Goal: Check status: Check status

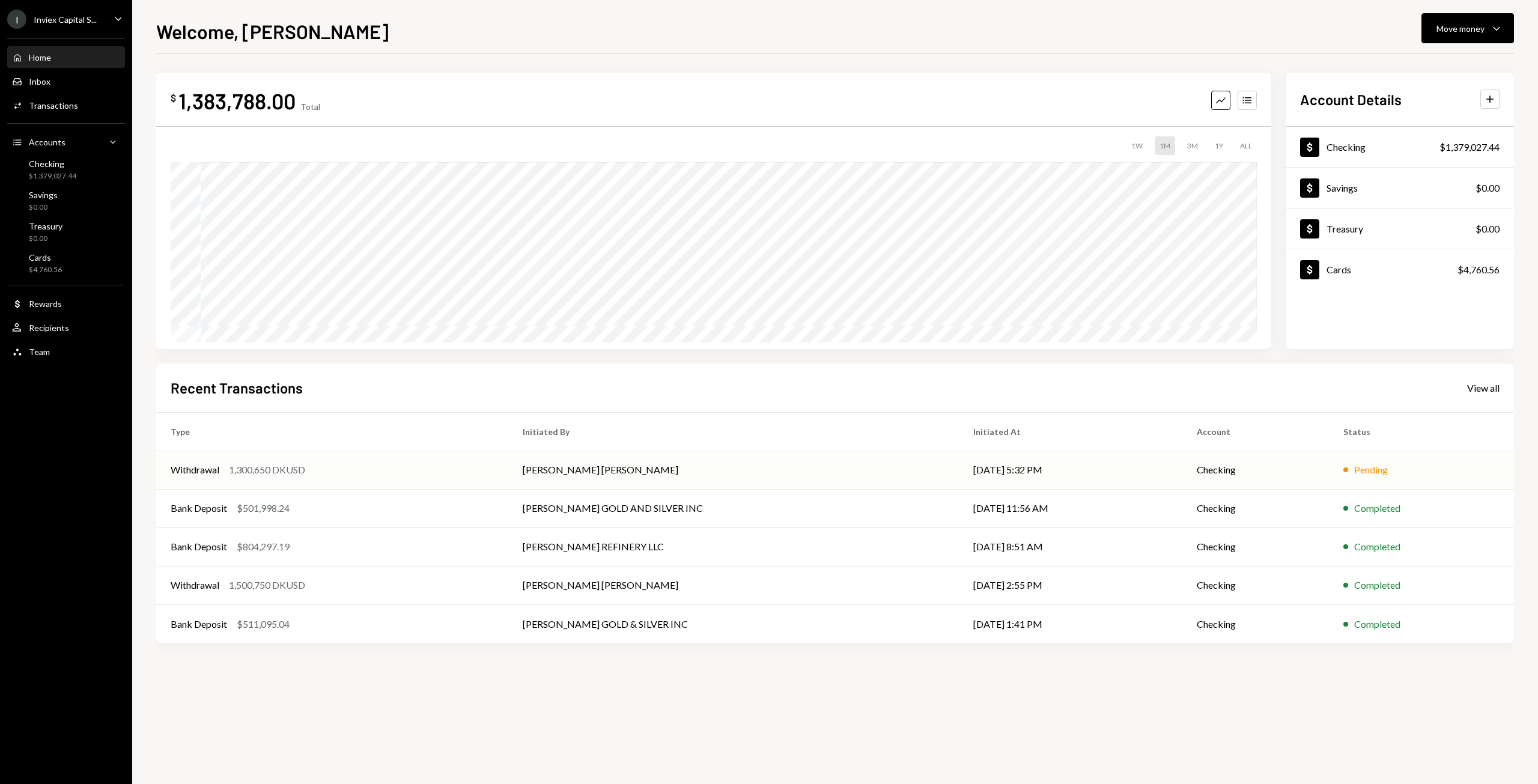
click at [274, 486] on td "Withdrawal 1,300,650 DKUSD" at bounding box center [332, 470] width 352 height 39
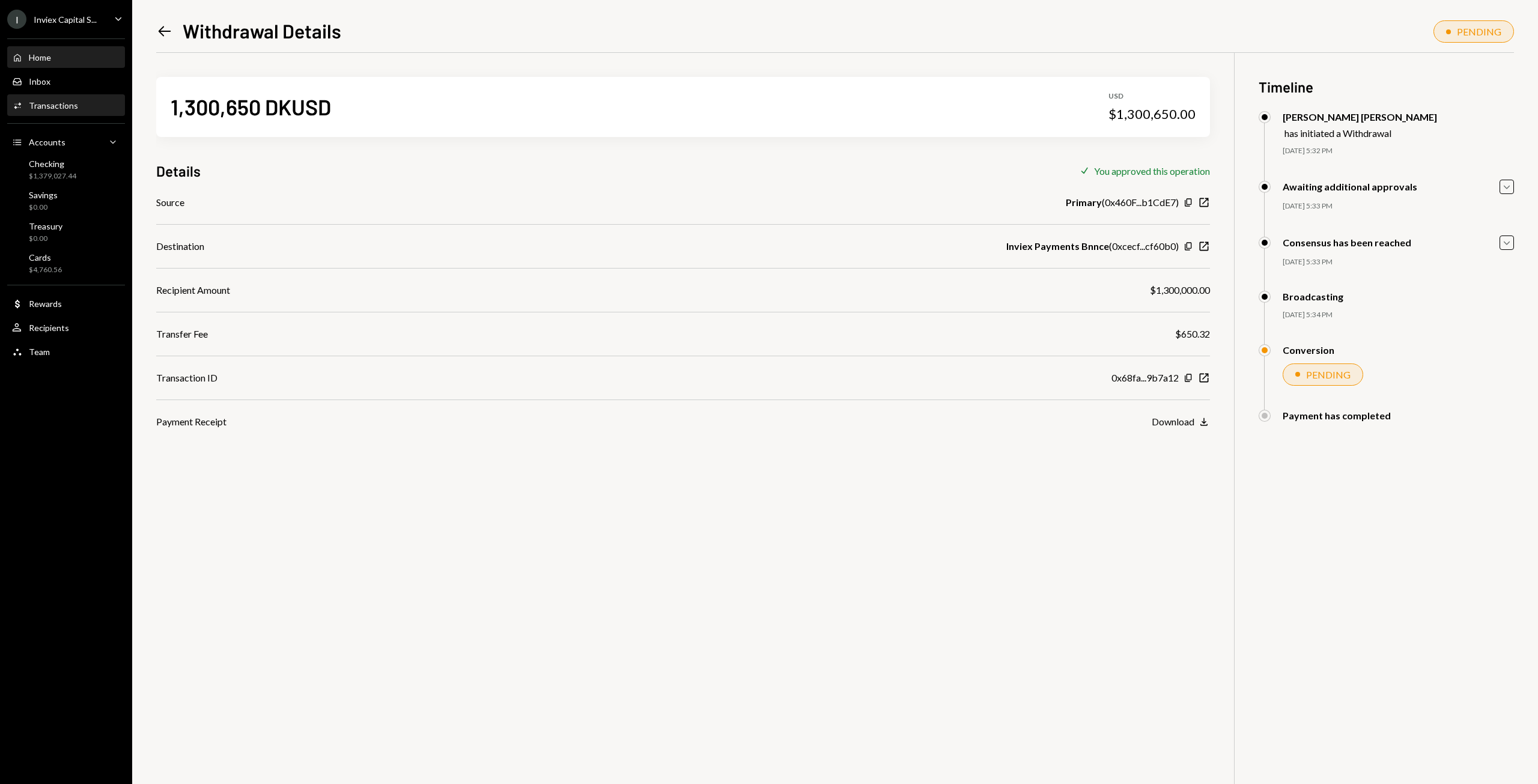
click at [26, 62] on div "Home Home" at bounding box center [31, 57] width 39 height 11
